Goal: Information Seeking & Learning: Learn about a topic

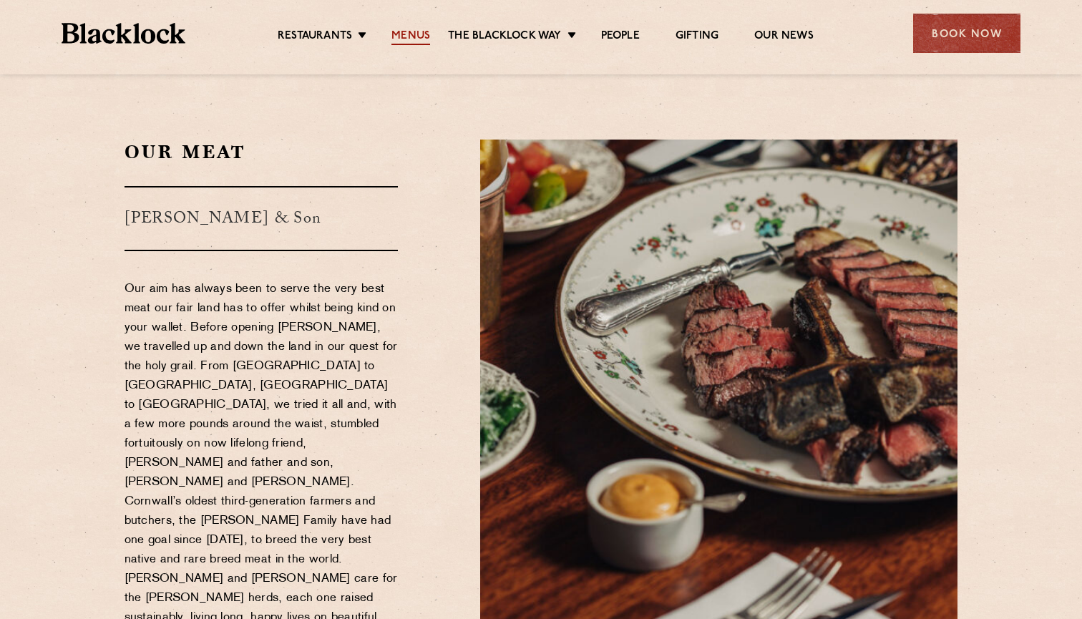
click at [417, 32] on link "Menus" at bounding box center [411, 37] width 39 height 16
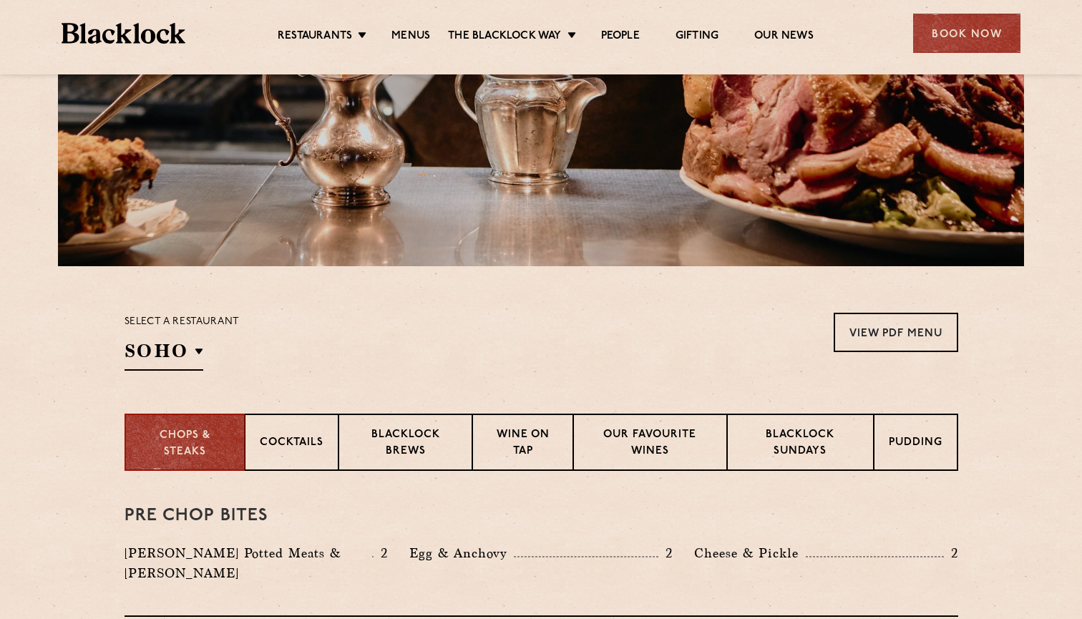
scroll to position [245, 0]
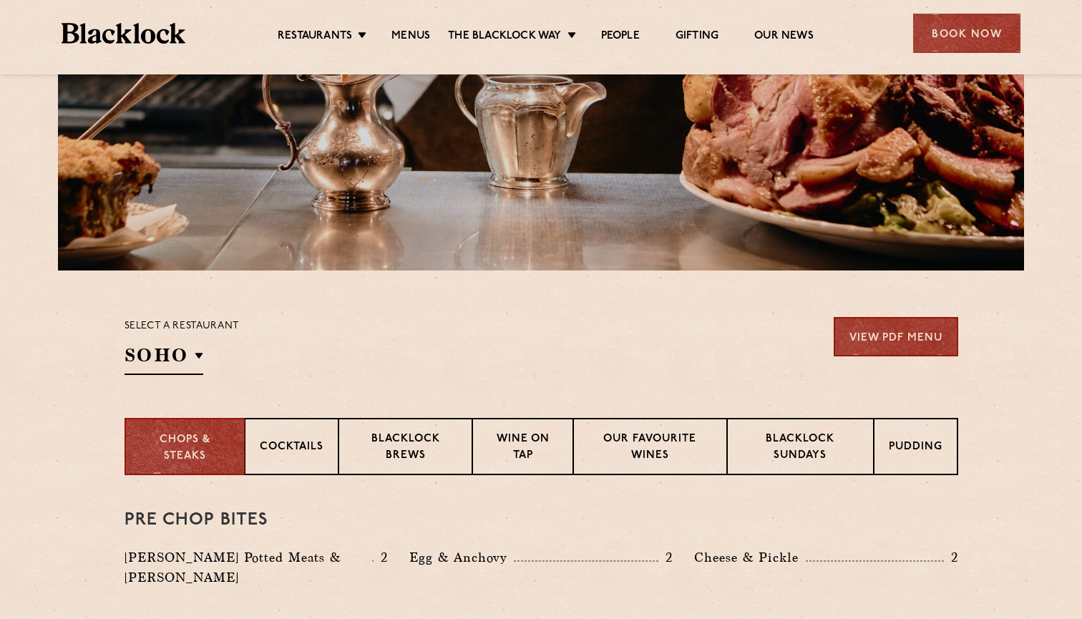
click at [922, 327] on link "View PDF Menu" at bounding box center [896, 336] width 125 height 39
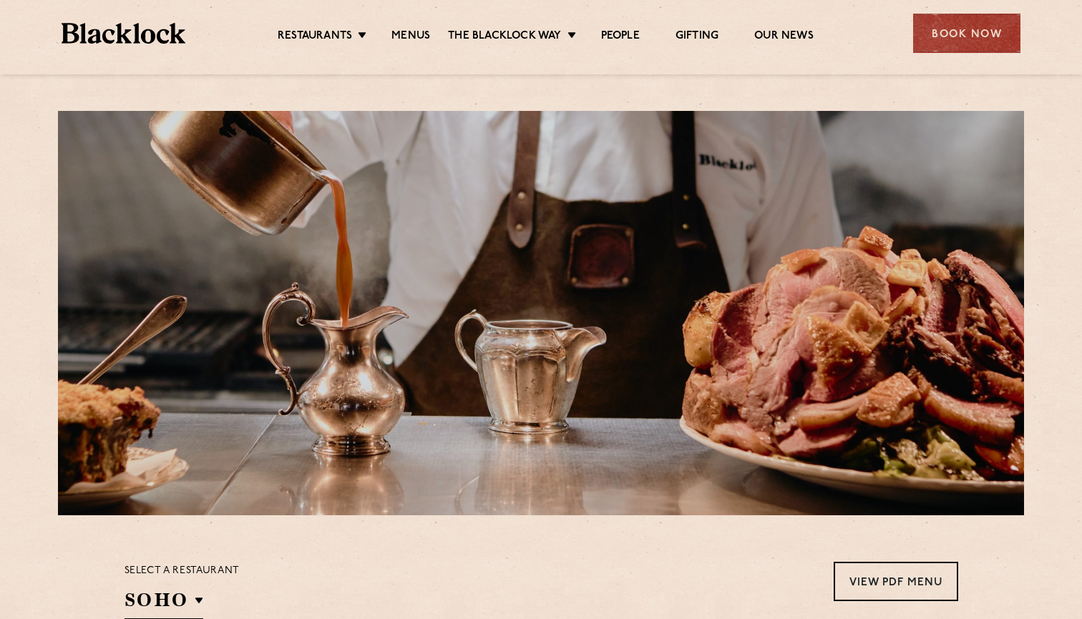
scroll to position [0, 0]
click at [960, 39] on div "Book Now" at bounding box center [967, 33] width 107 height 39
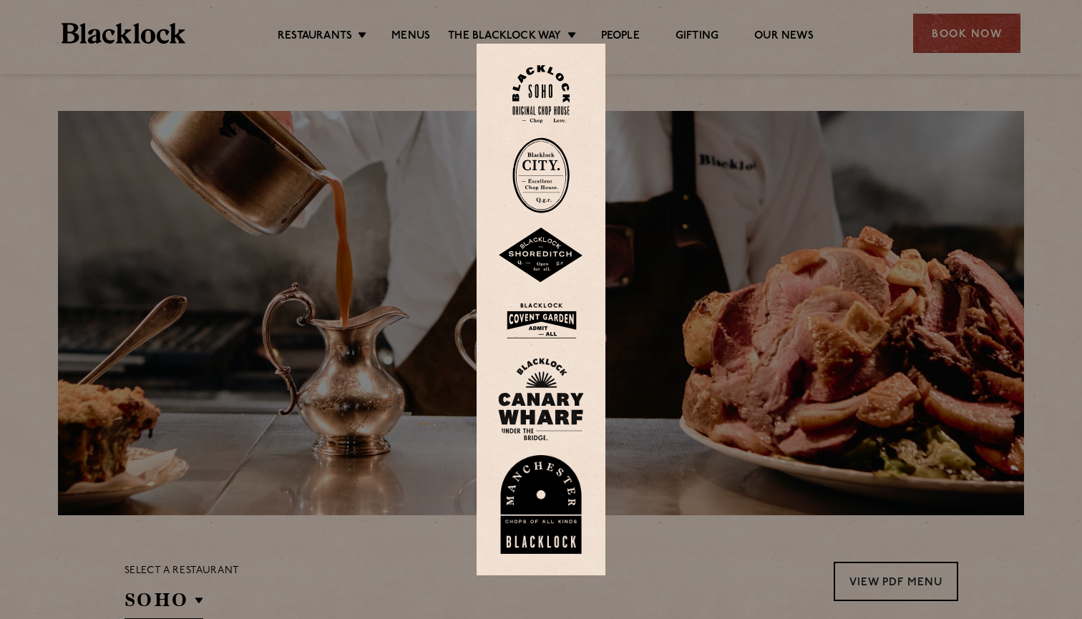
click at [536, 98] on img at bounding box center [541, 94] width 57 height 58
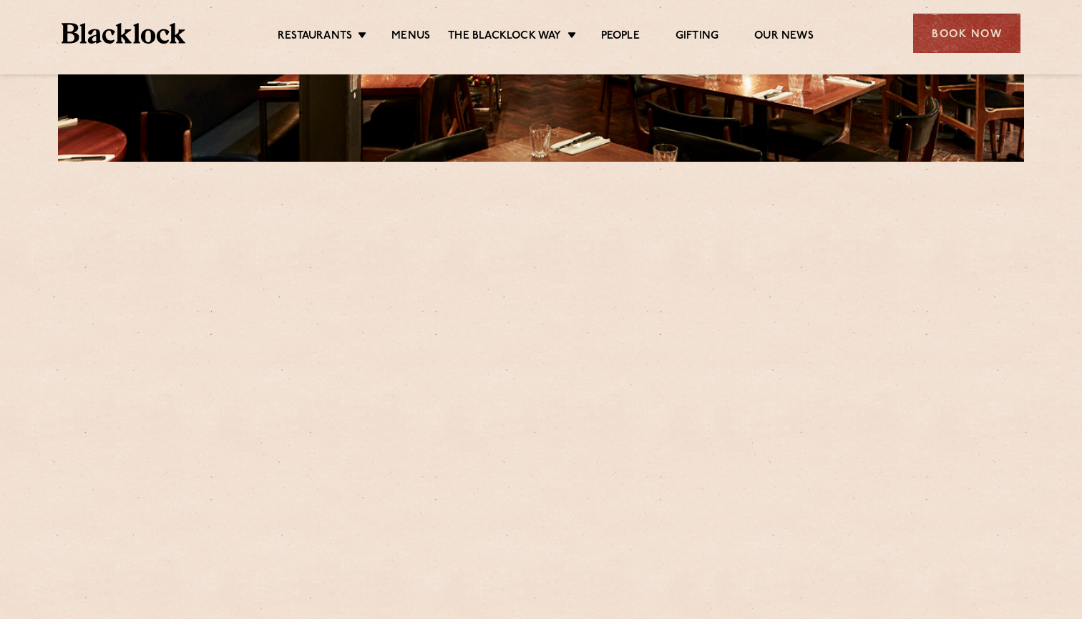
scroll to position [369, 0]
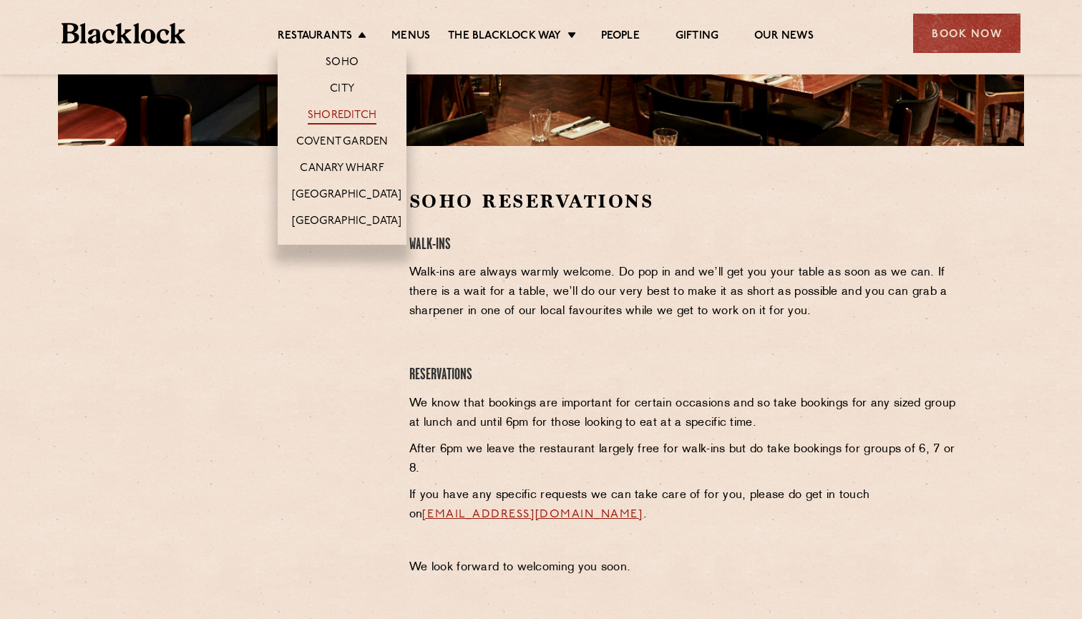
click at [357, 116] on link "Shoreditch" at bounding box center [342, 117] width 69 height 16
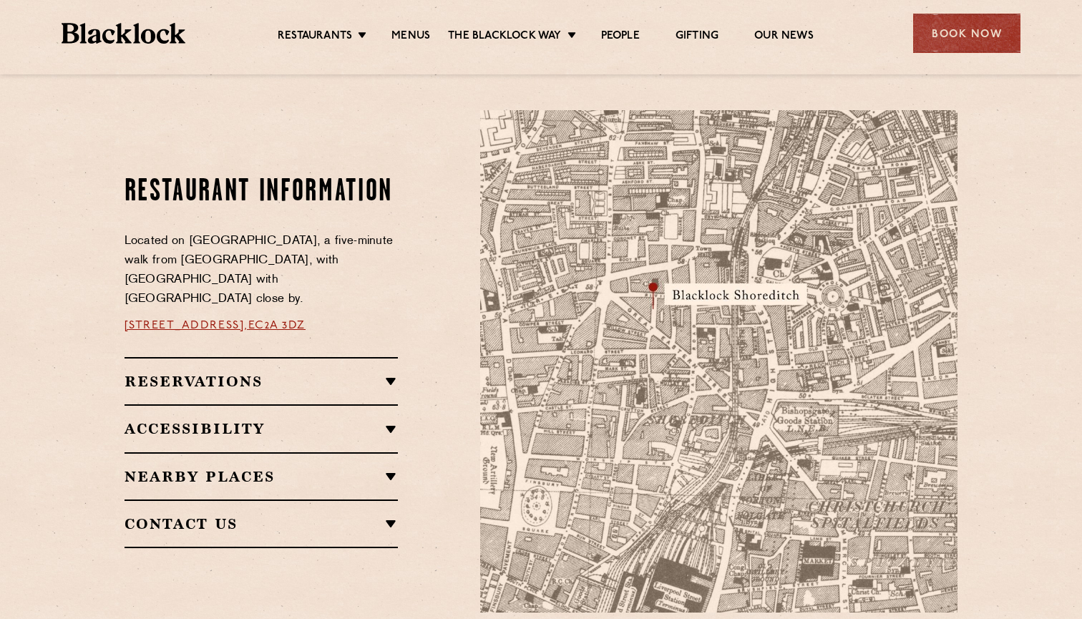
scroll to position [794, 0]
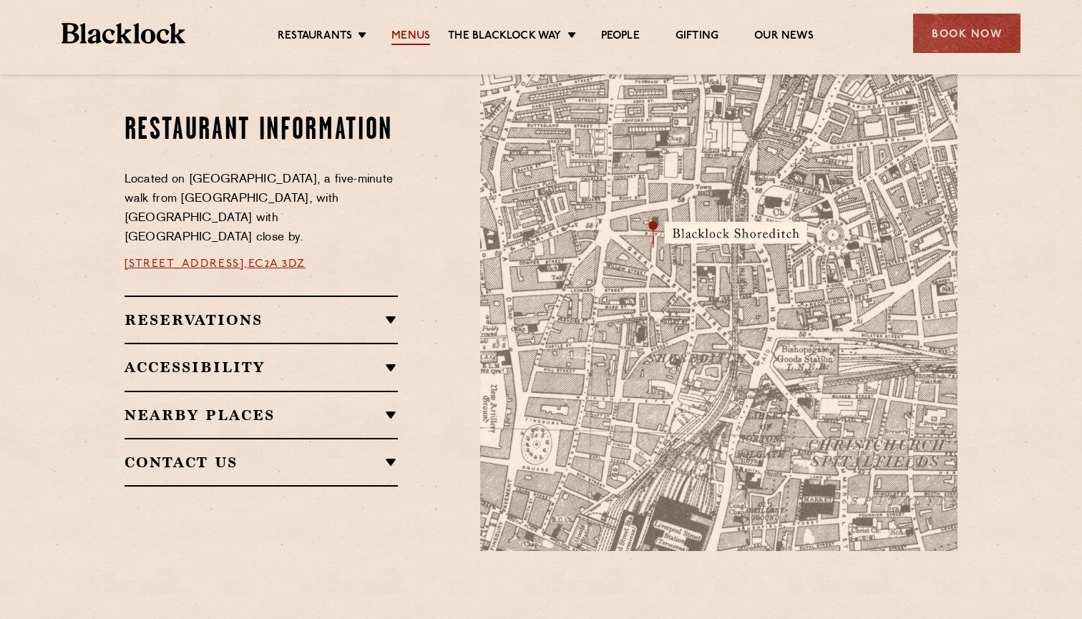
click at [405, 32] on link "Menus" at bounding box center [411, 37] width 39 height 16
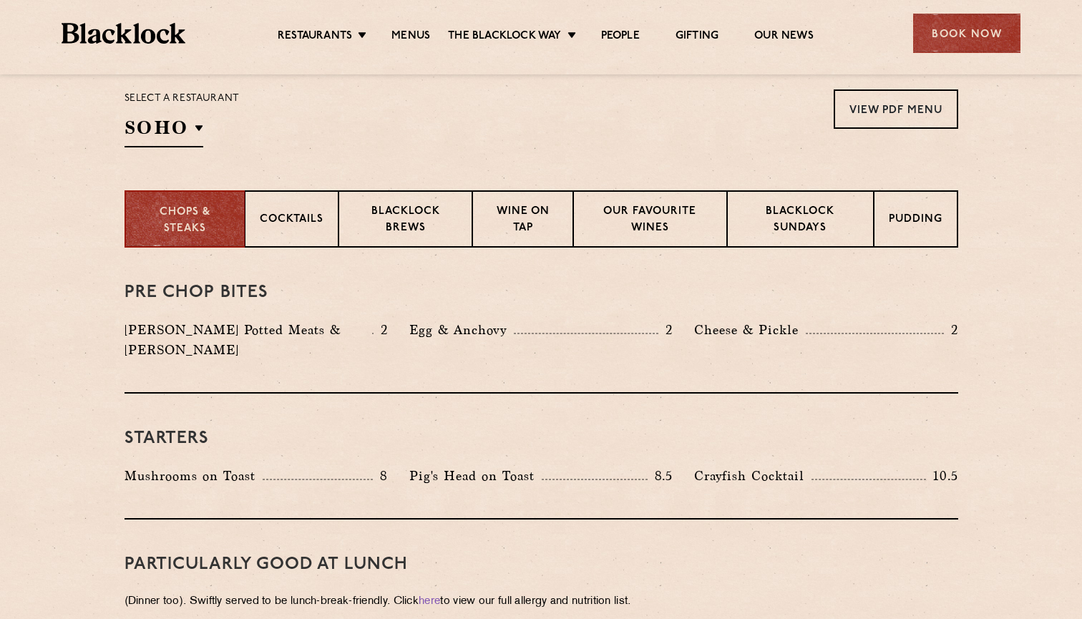
scroll to position [475, 0]
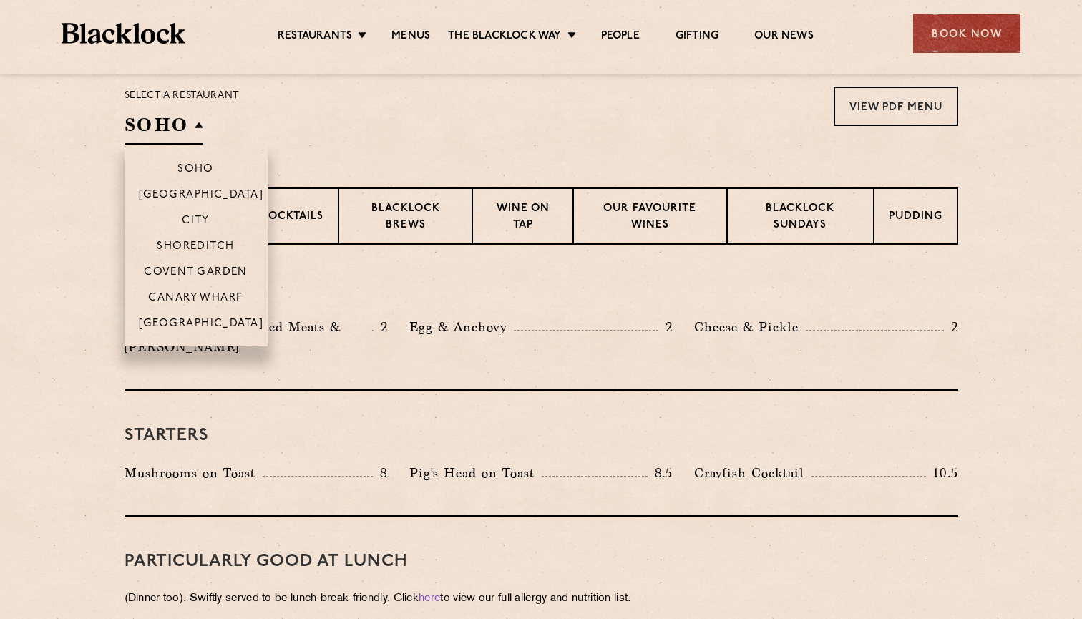
click at [195, 117] on h2 "SOHO" at bounding box center [164, 128] width 79 height 32
click at [222, 248] on p "Shoreditch" at bounding box center [196, 248] width 78 height 14
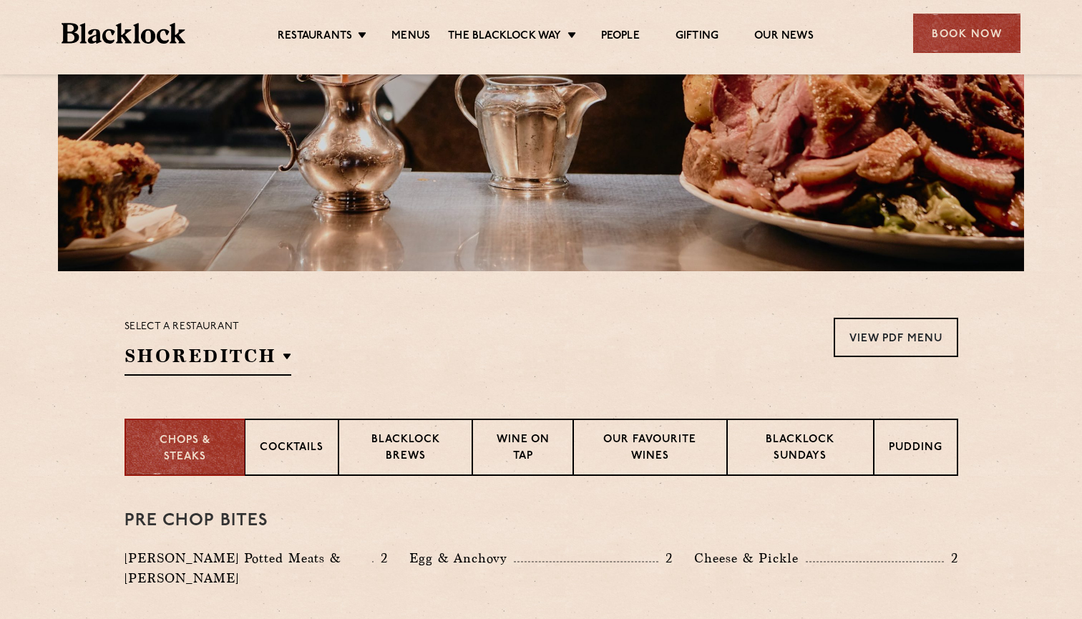
scroll to position [243, 0]
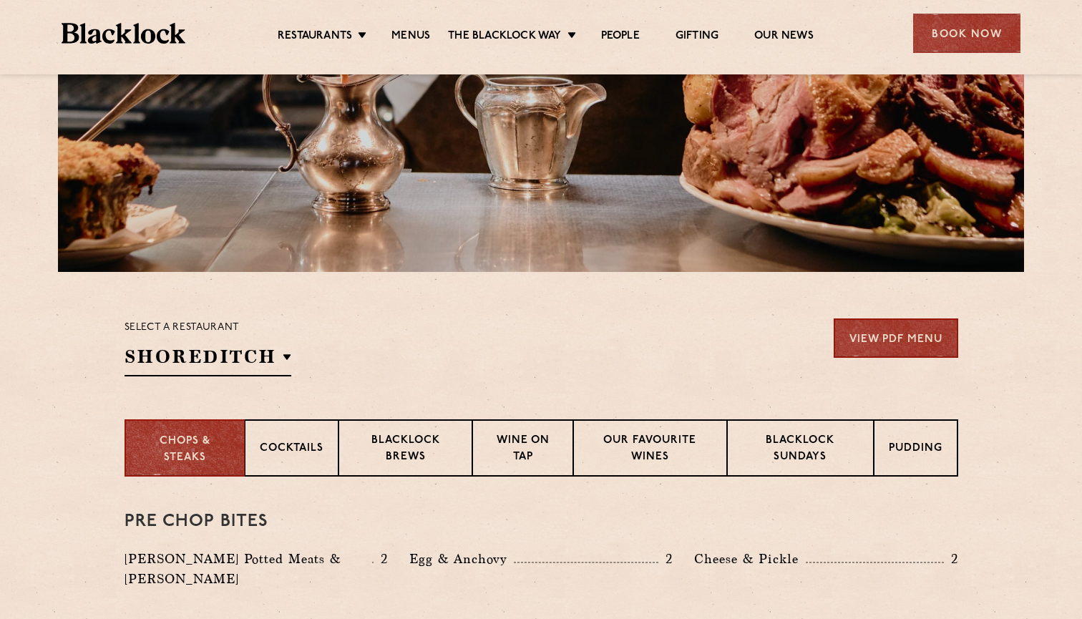
click at [912, 330] on link "View PDF Menu" at bounding box center [896, 338] width 125 height 39
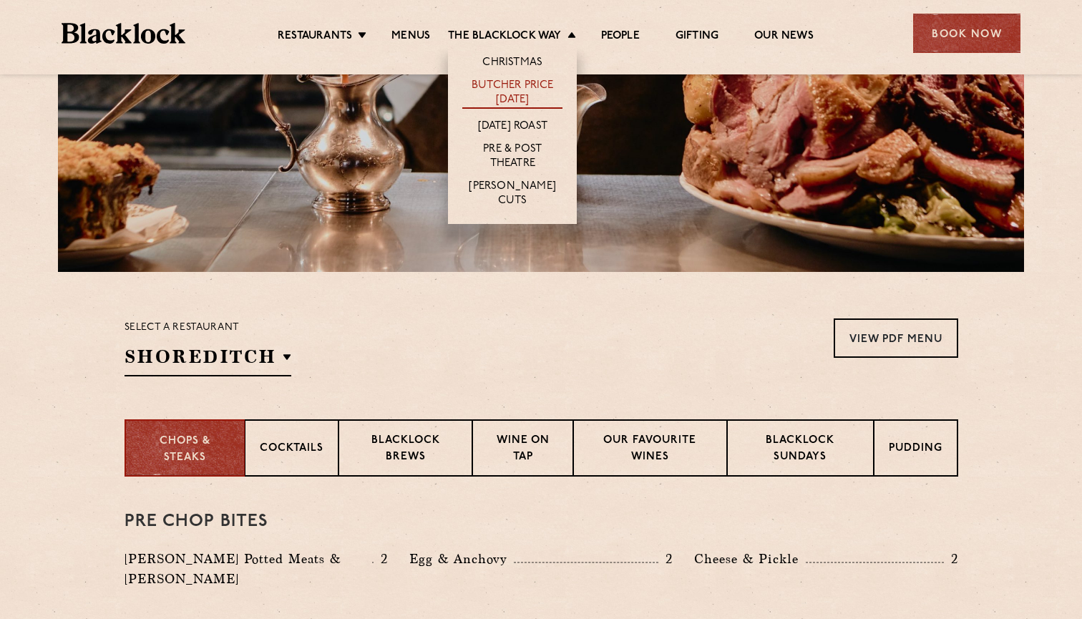
click at [523, 99] on link "Butcher Price [DATE]" at bounding box center [512, 94] width 100 height 30
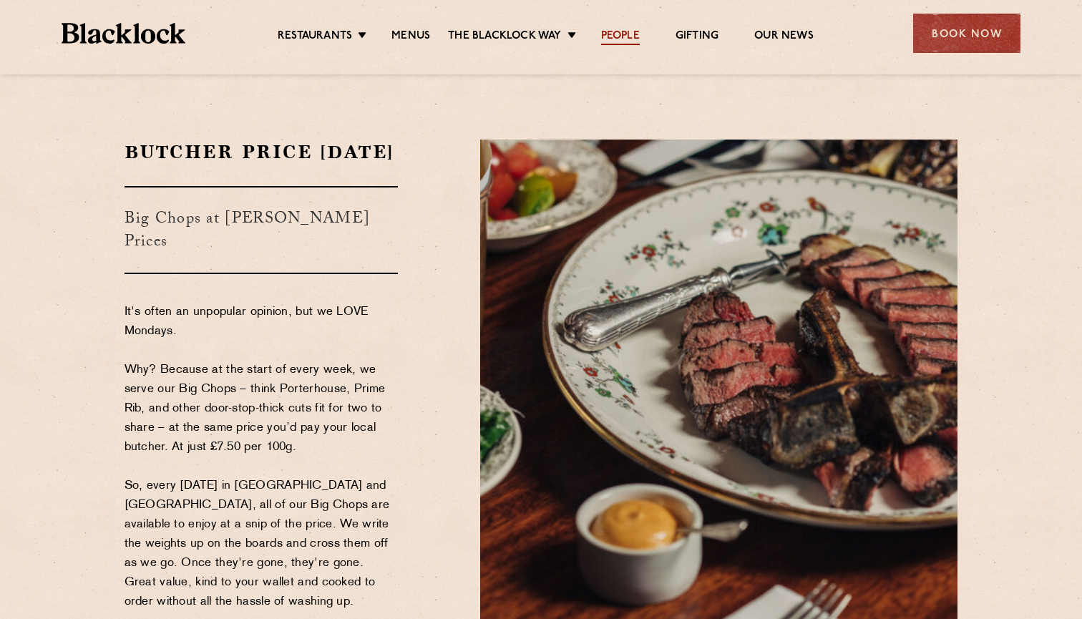
click at [621, 32] on link "People" at bounding box center [620, 37] width 39 height 16
